Goal: Transaction & Acquisition: Purchase product/service

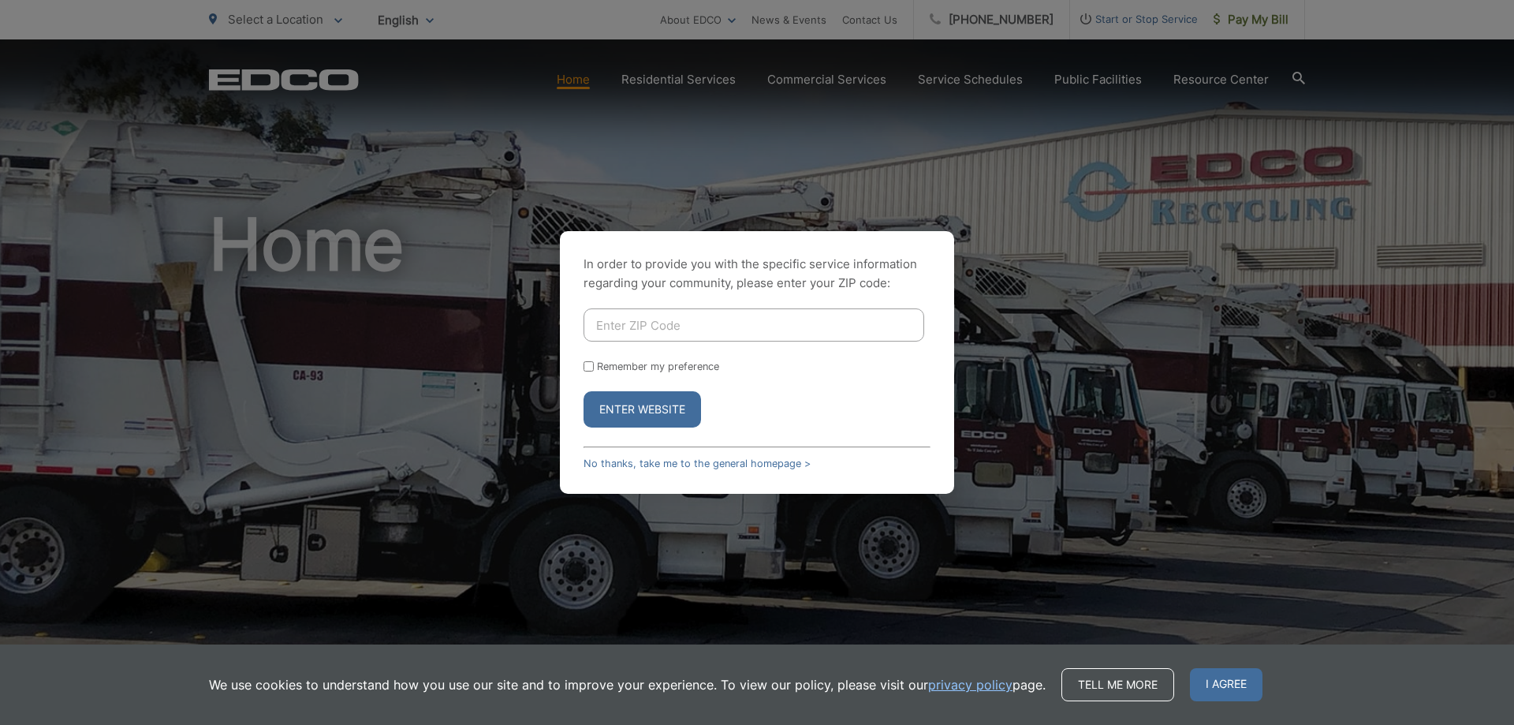
click at [651, 328] on input "Enter ZIP Code" at bounding box center [754, 324] width 341 height 33
type input "92115"
click at [663, 414] on button "Enter Website" at bounding box center [642, 409] width 117 height 36
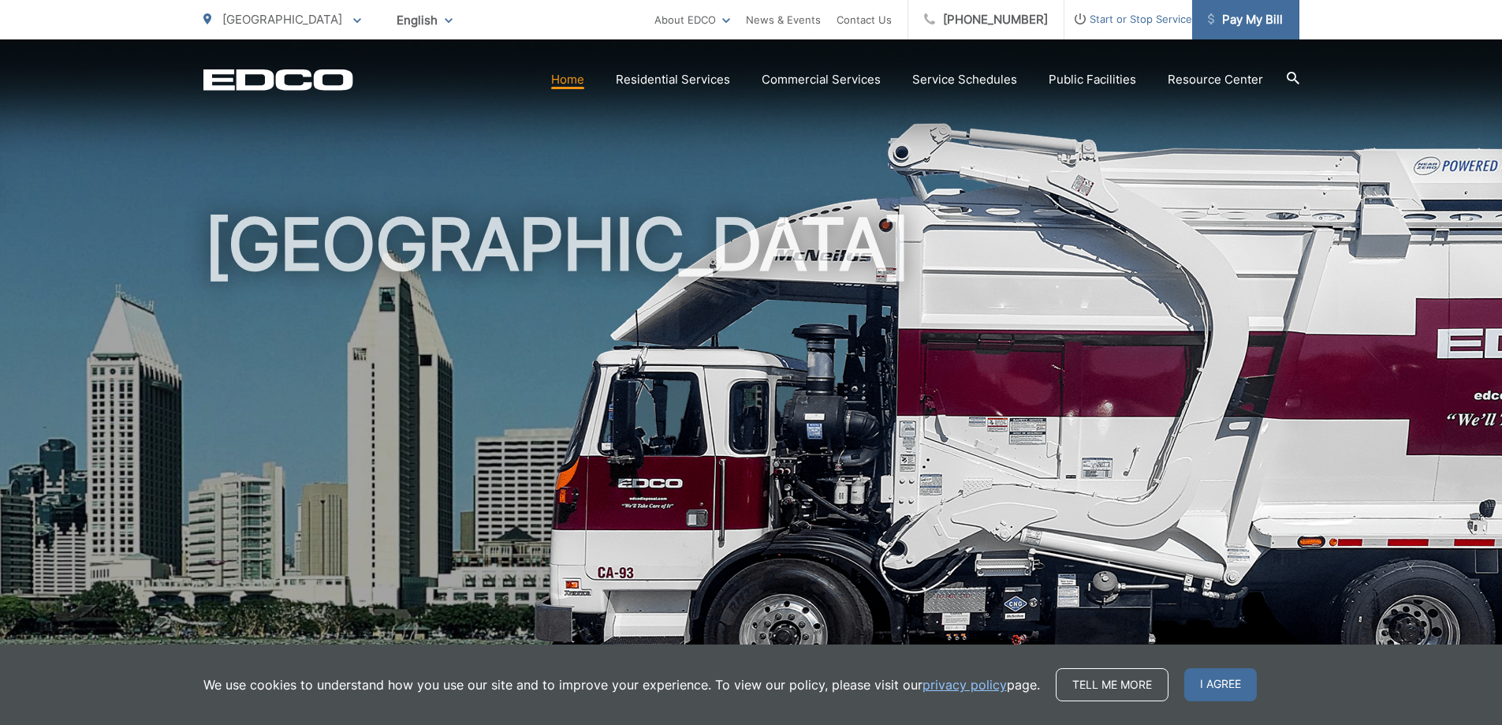
click at [1255, 24] on span "Pay My Bill" at bounding box center [1245, 19] width 75 height 19
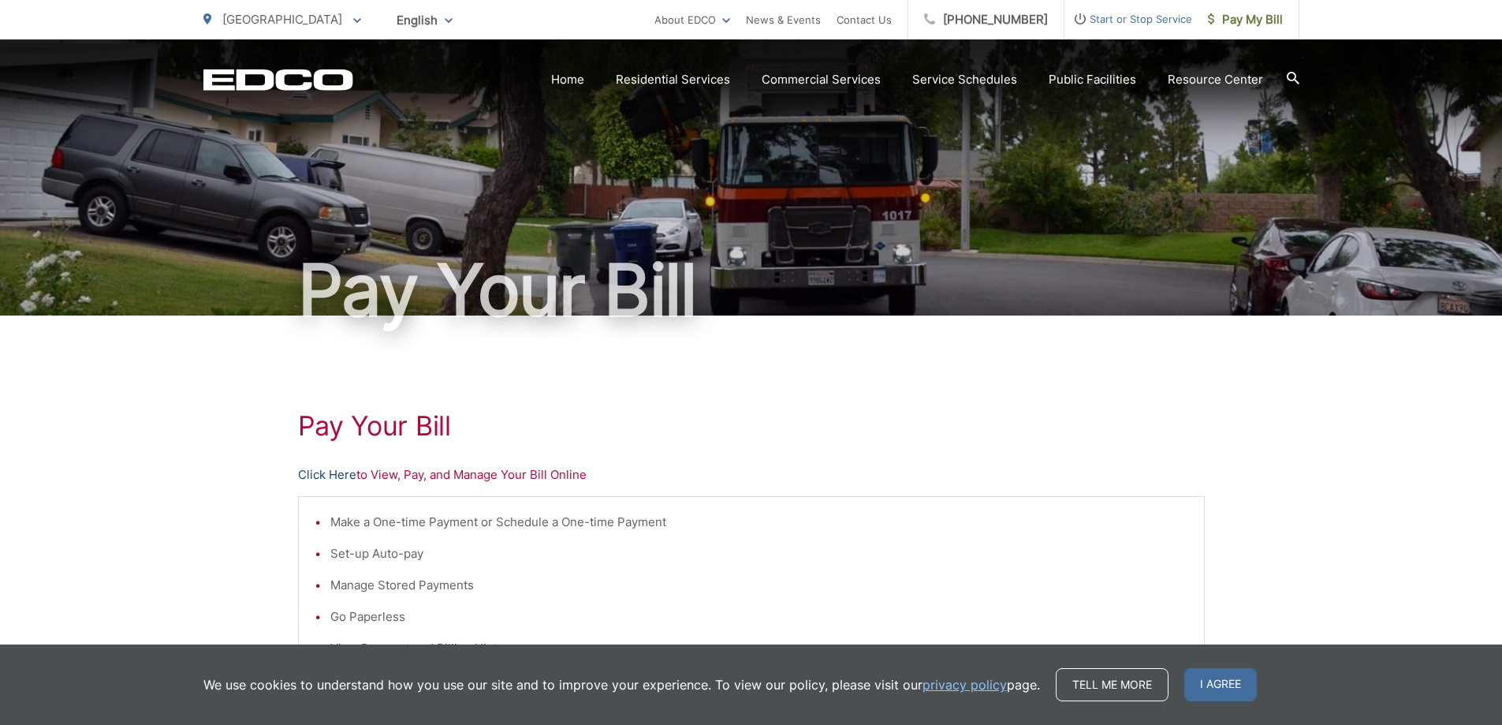
click at [315, 475] on link "Click Here" at bounding box center [327, 474] width 58 height 19
